Goal: Use online tool/utility: Utilize a website feature to perform a specific function

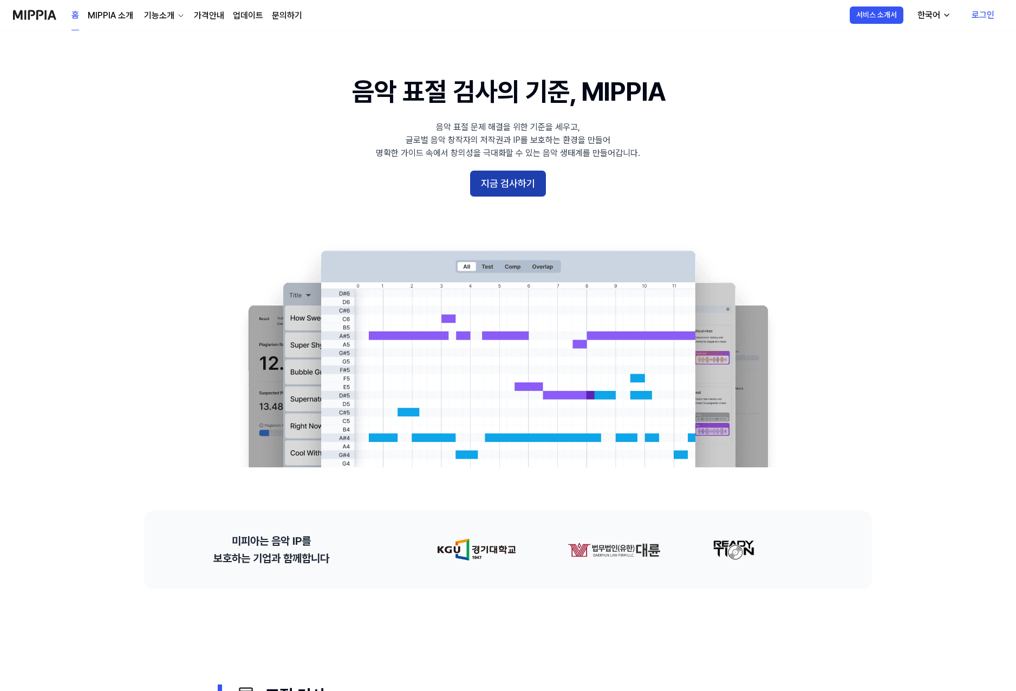
drag, startPoint x: 526, startPoint y: 193, endPoint x: 524, endPoint y: 179, distance: 14.2
click at [525, 191] on button "지금 검사하기" at bounding box center [508, 184] width 76 height 26
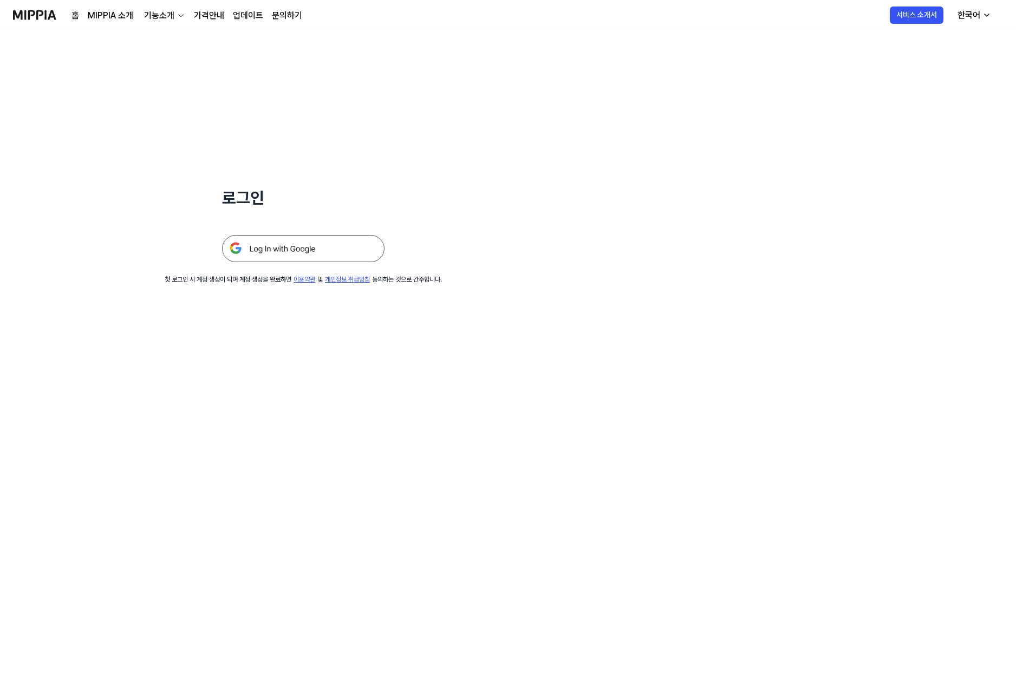
click at [525, 181] on div "로그인 첫 로그인 시 계정 생성이 되며 계정 생성을 완료하면 이용약관 및 개인정보 취급방침 동의하는 것으로 간주합니다." at bounding box center [303, 157] width 607 height 254
click at [310, 253] on img at bounding box center [303, 248] width 163 height 27
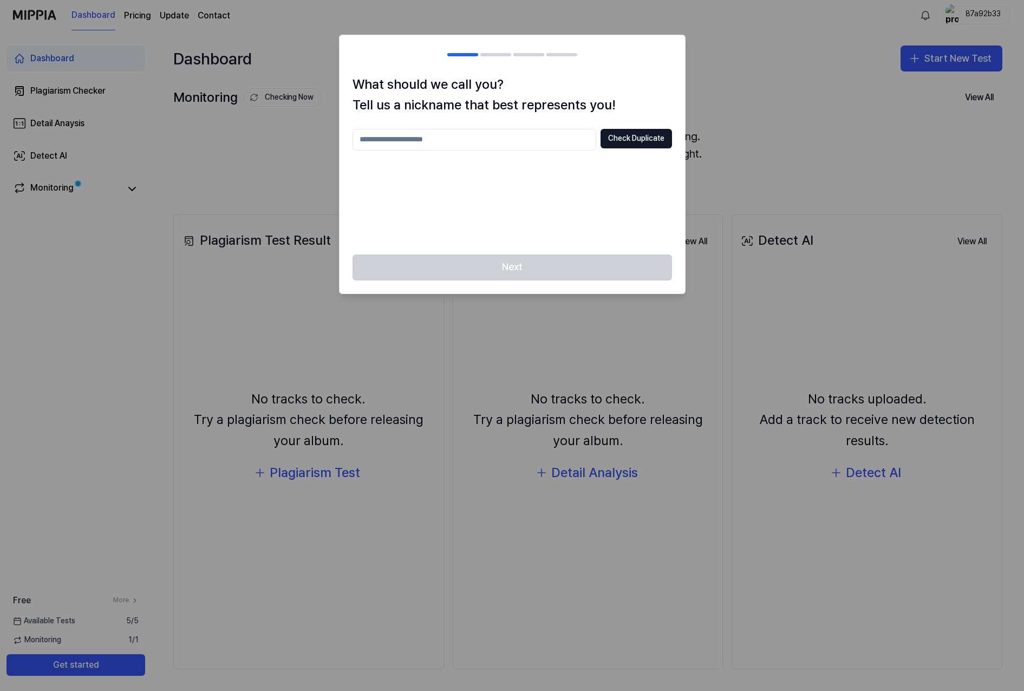
click at [544, 137] on input "text" at bounding box center [475, 140] width 244 height 22
type input "*"
click at [638, 135] on button "Check Duplicate" at bounding box center [637, 139] width 72 height 20
click at [510, 140] on input "*" at bounding box center [475, 140] width 244 height 22
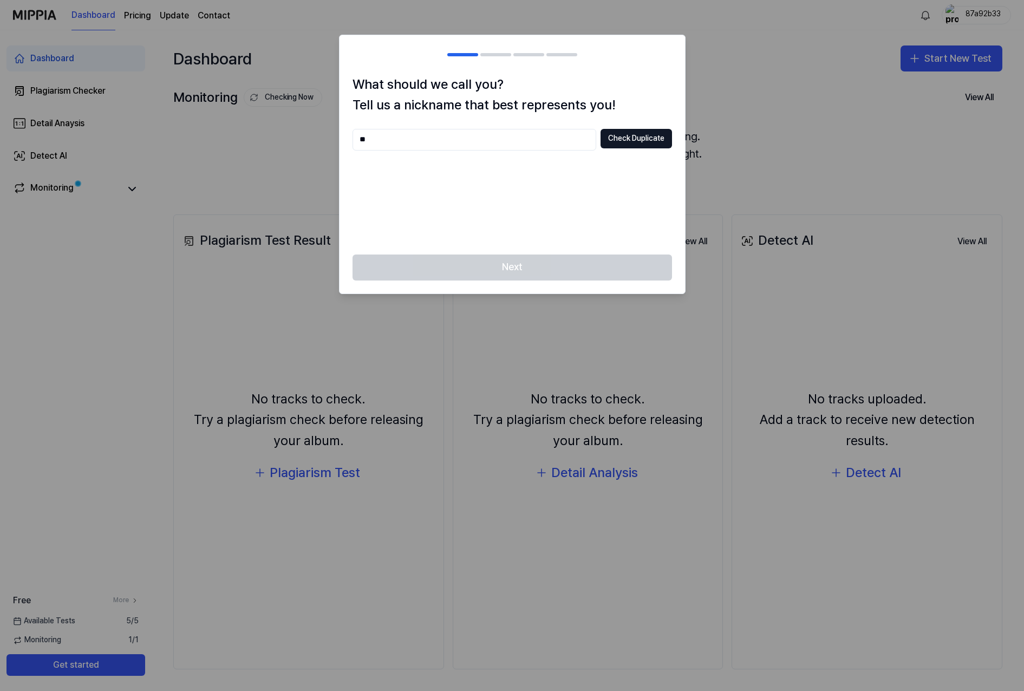
type input "*"
type input "********"
click at [654, 143] on button "Check Duplicate" at bounding box center [637, 139] width 72 height 20
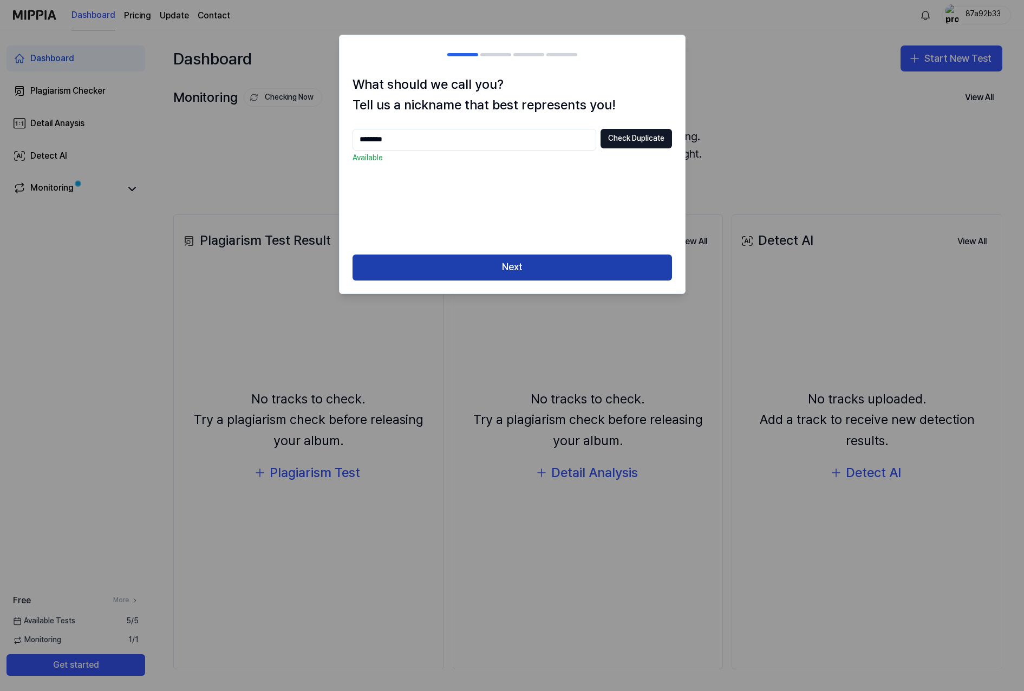
click at [575, 264] on button "Next" at bounding box center [513, 268] width 320 height 26
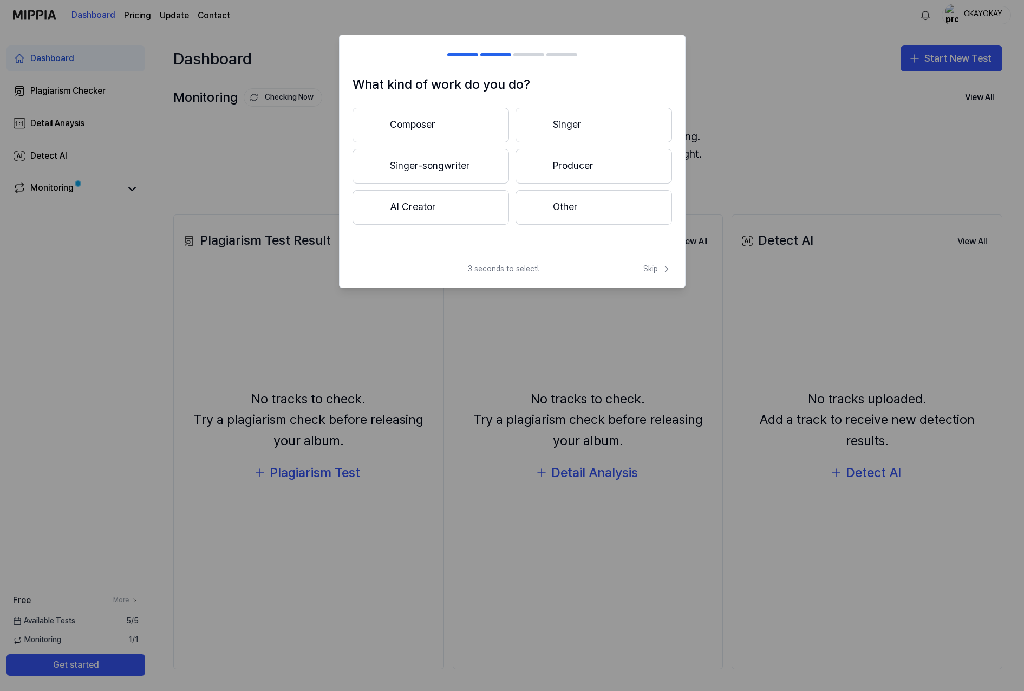
click at [572, 216] on button "Other" at bounding box center [594, 207] width 157 height 35
click at [456, 175] on button "Less than 3 years" at bounding box center [431, 167] width 157 height 36
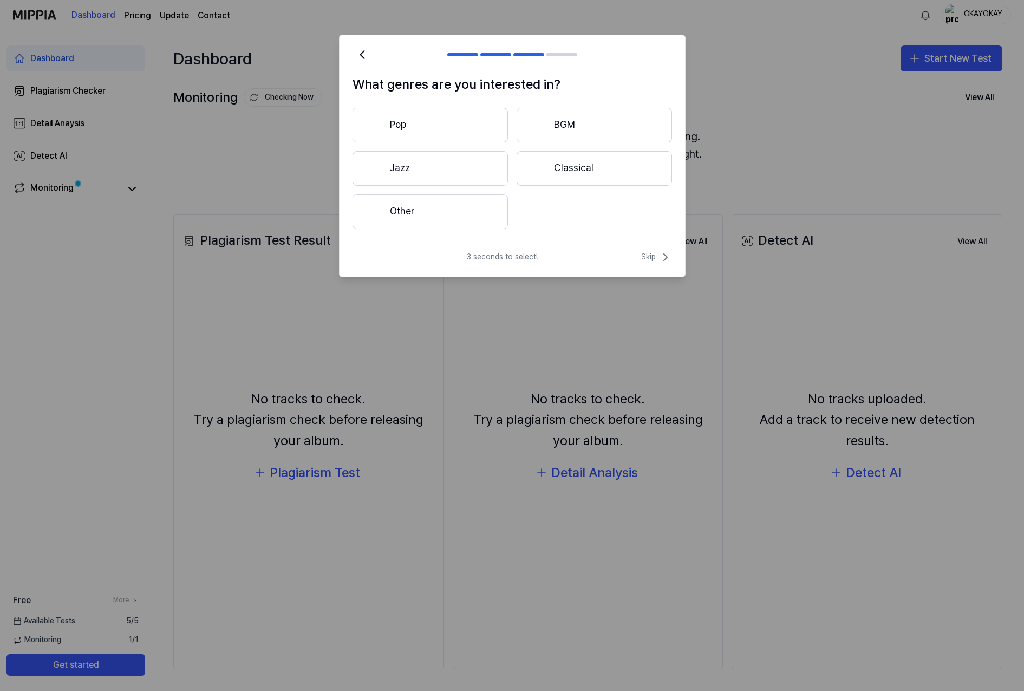
click at [451, 124] on button "Pop" at bounding box center [430, 125] width 155 height 35
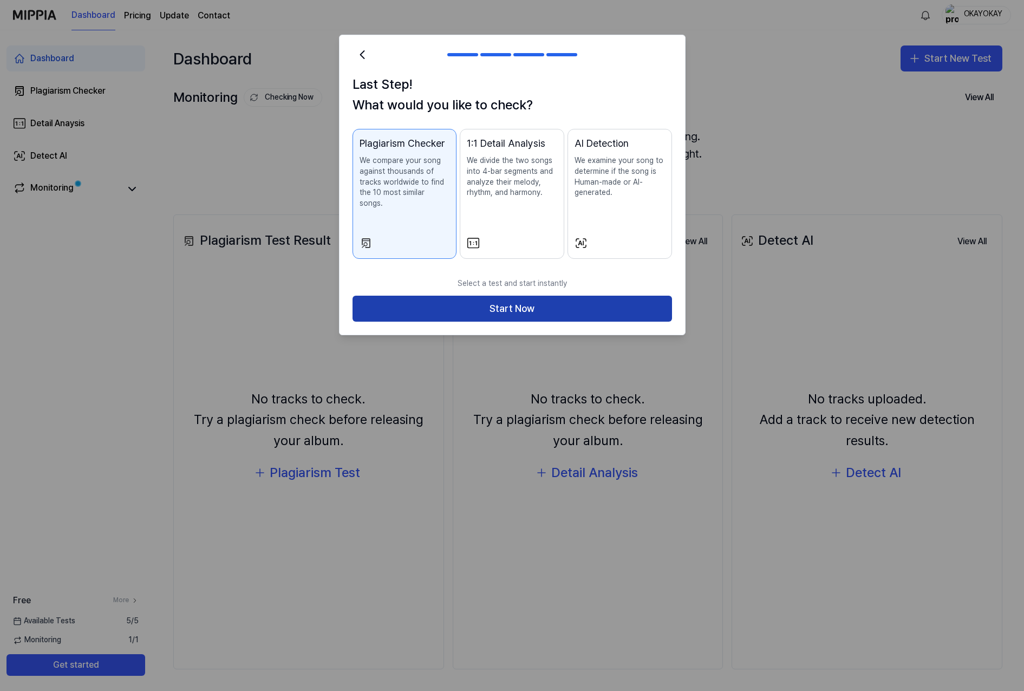
click at [594, 303] on button "Start Now" at bounding box center [513, 309] width 320 height 26
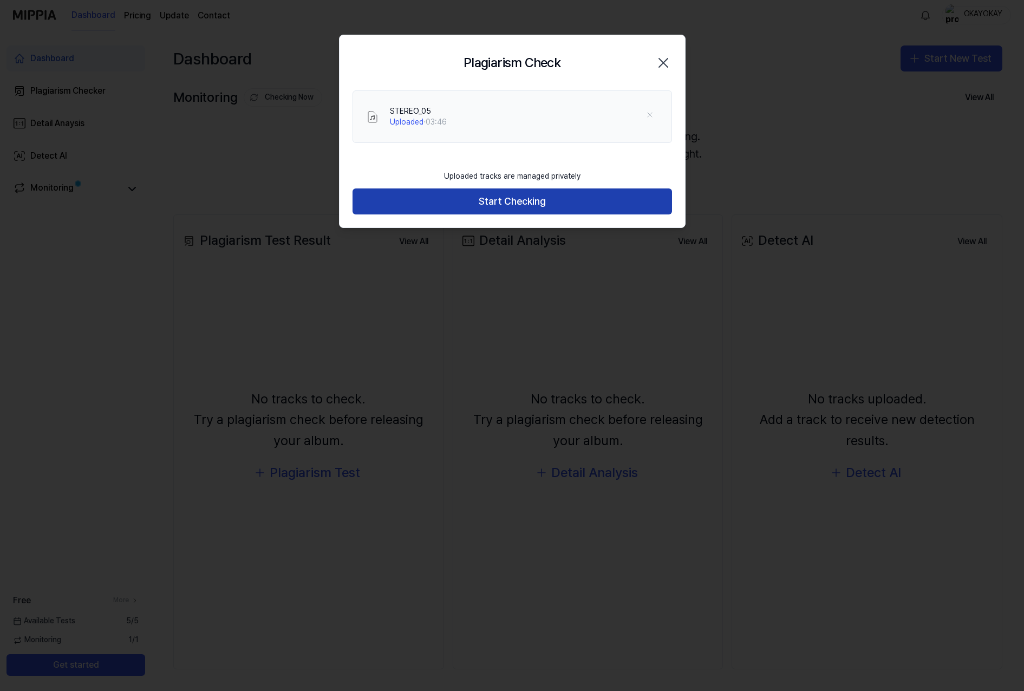
click at [523, 206] on button "Start Checking" at bounding box center [513, 202] width 320 height 26
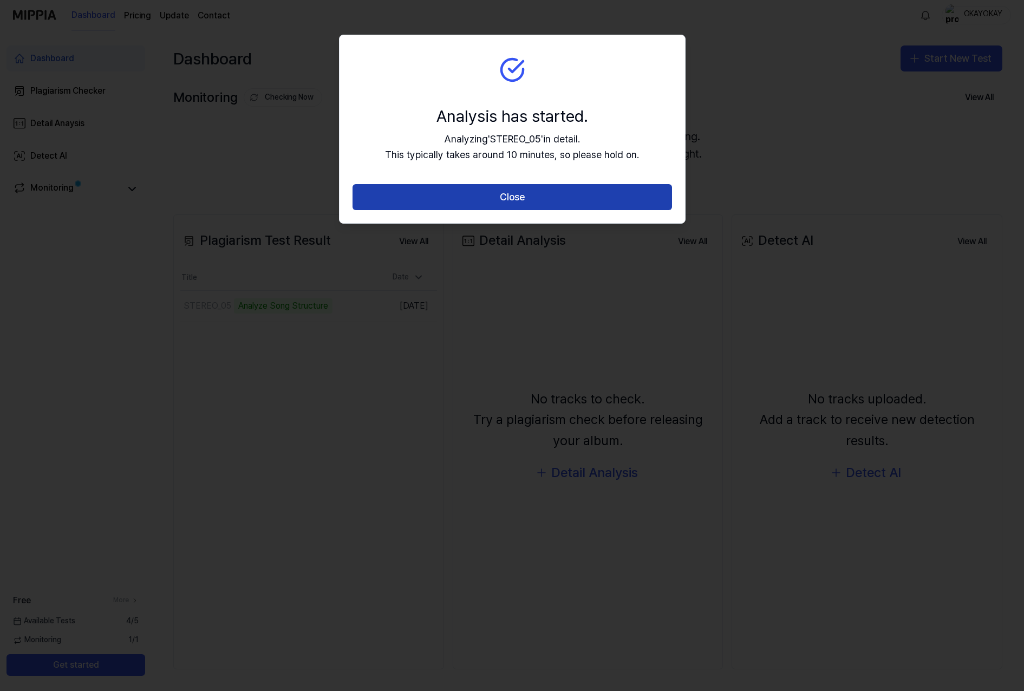
click at [531, 207] on button "Close" at bounding box center [513, 197] width 320 height 26
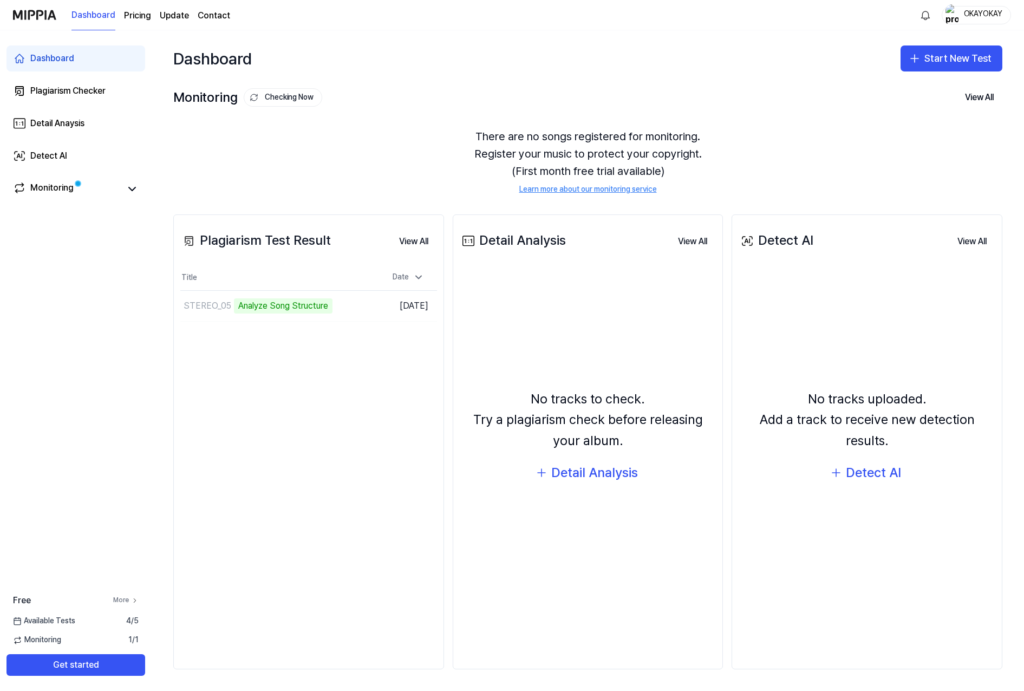
click at [132, 603] on icon at bounding box center [135, 601] width 8 height 8
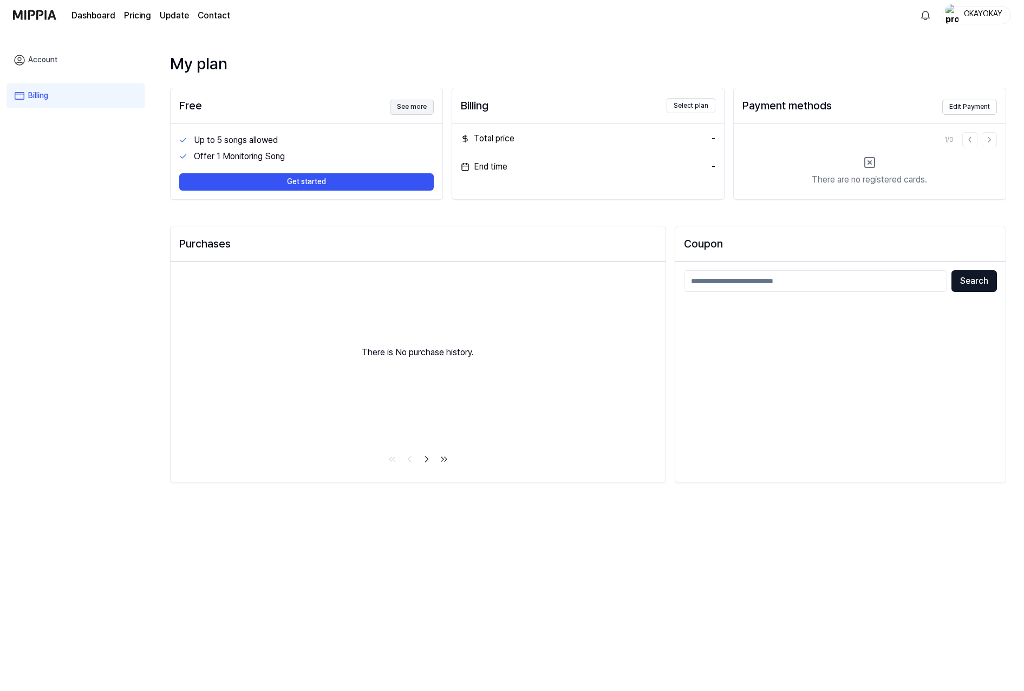
click at [416, 111] on button "See more" at bounding box center [412, 107] width 44 height 15
click at [56, 56] on link "Account" at bounding box center [76, 60] width 139 height 25
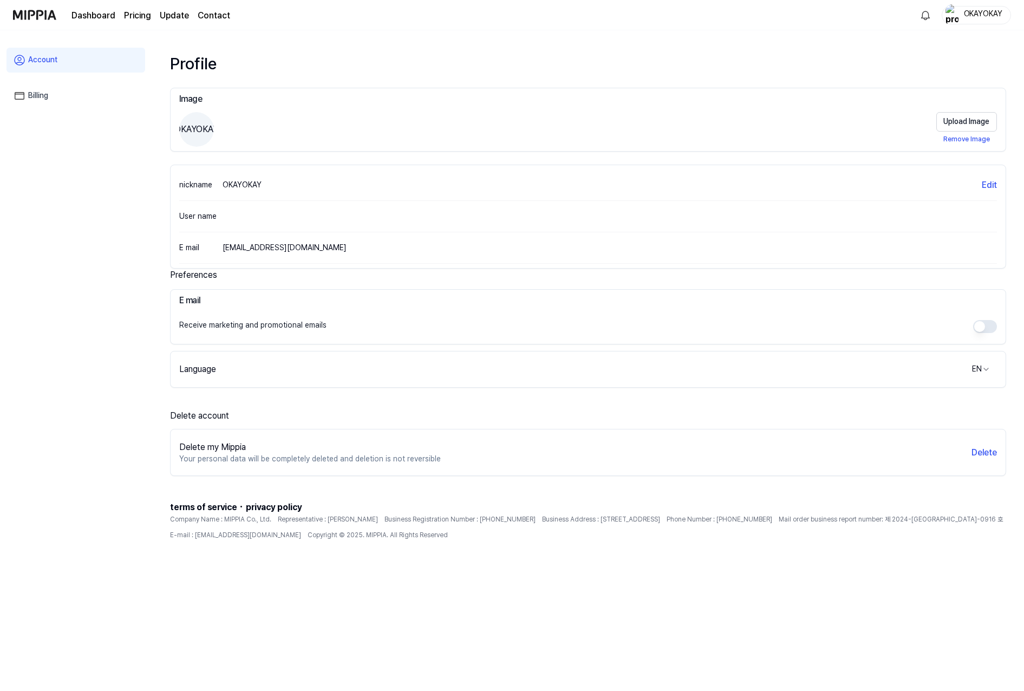
click at [56, 63] on link "Account" at bounding box center [76, 60] width 139 height 25
click at [47, 100] on link "Billing" at bounding box center [76, 95] width 139 height 25
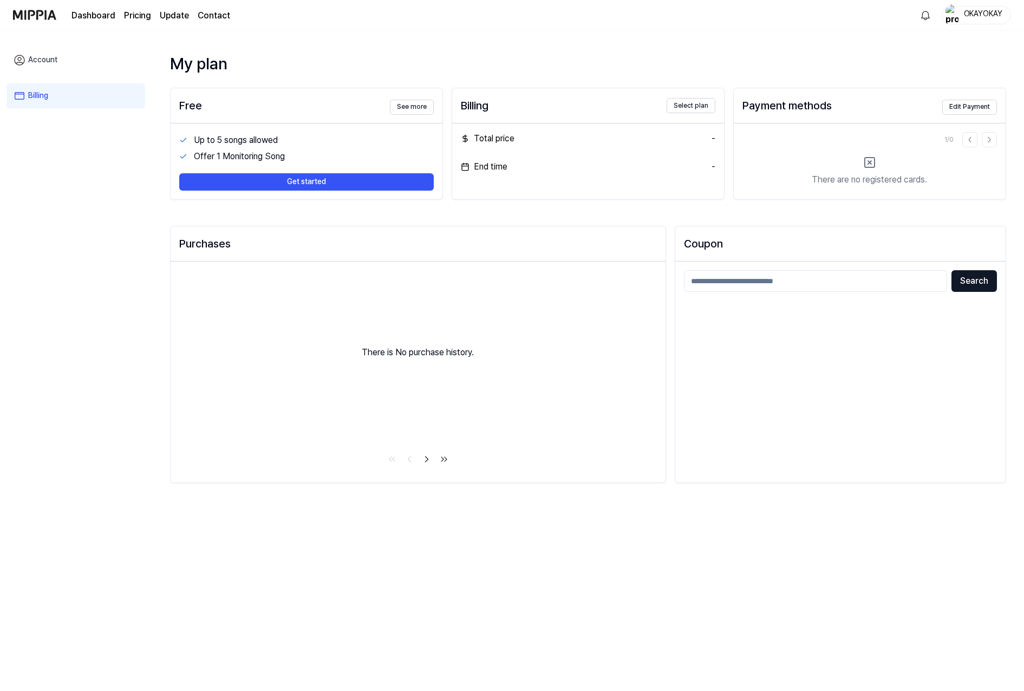
click at [51, 67] on link "Account" at bounding box center [76, 60] width 139 height 25
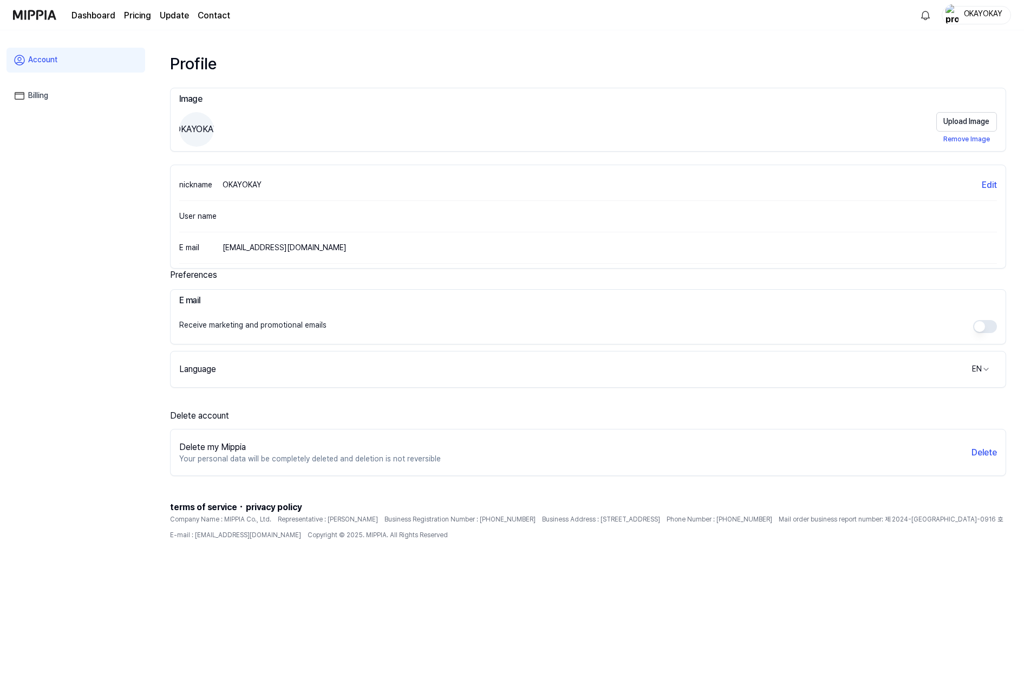
click at [55, 95] on link "Billing" at bounding box center [76, 95] width 139 height 25
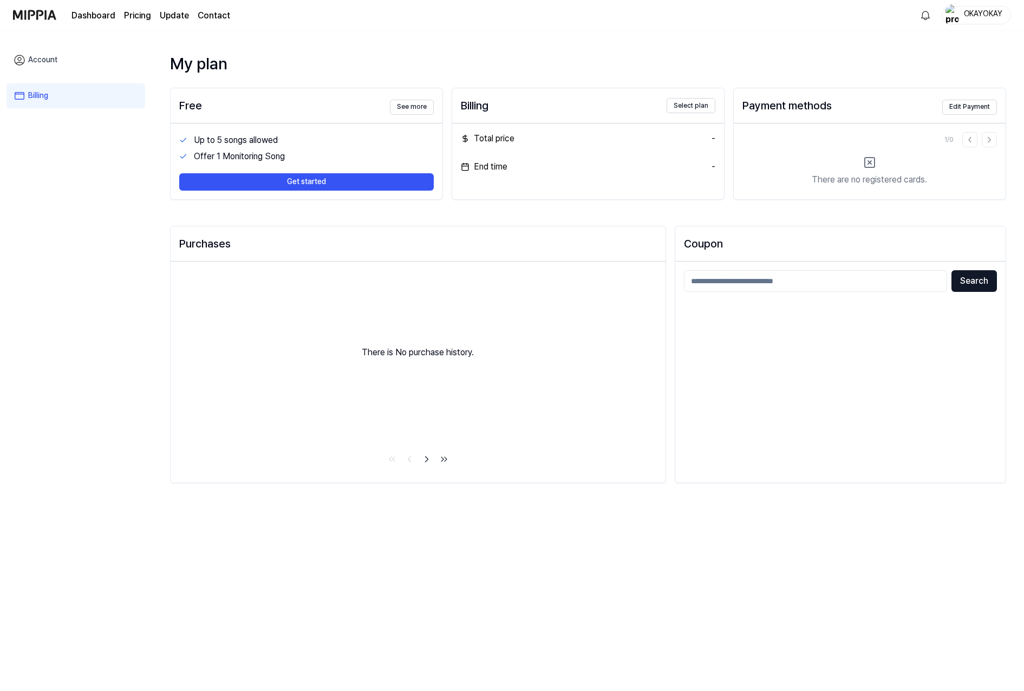
click at [42, 12] on img at bounding box center [34, 15] width 43 height 30
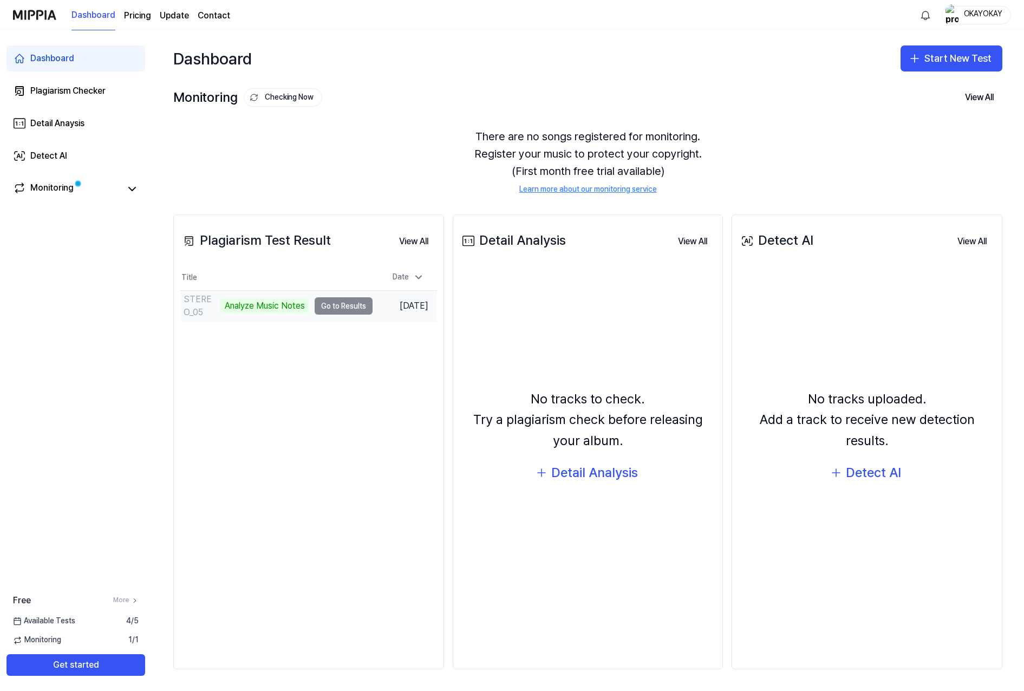
click at [343, 306] on td "STEREO_05 Analyze Music Notes Go to Results" at bounding box center [276, 306] width 192 height 30
